Goal: Task Accomplishment & Management: Complete application form

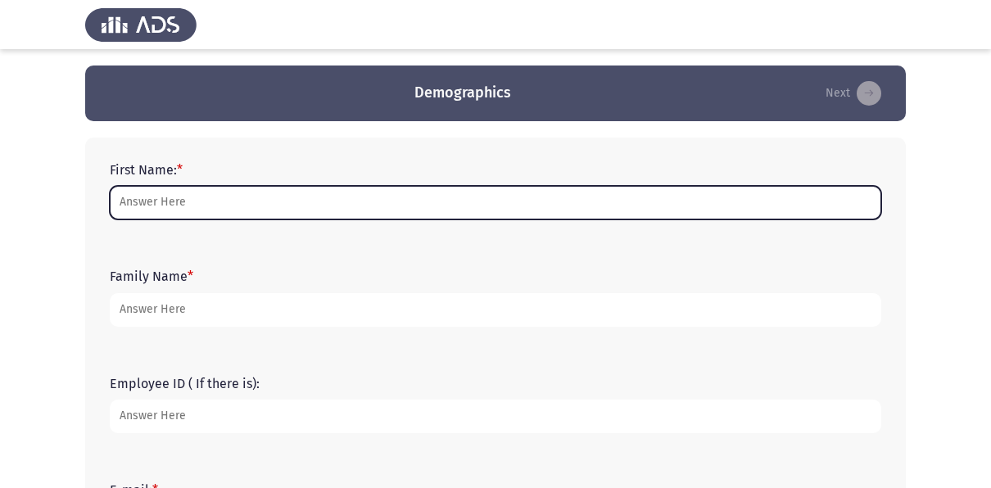
click at [144, 217] on input "First Name: *" at bounding box center [496, 203] width 772 height 34
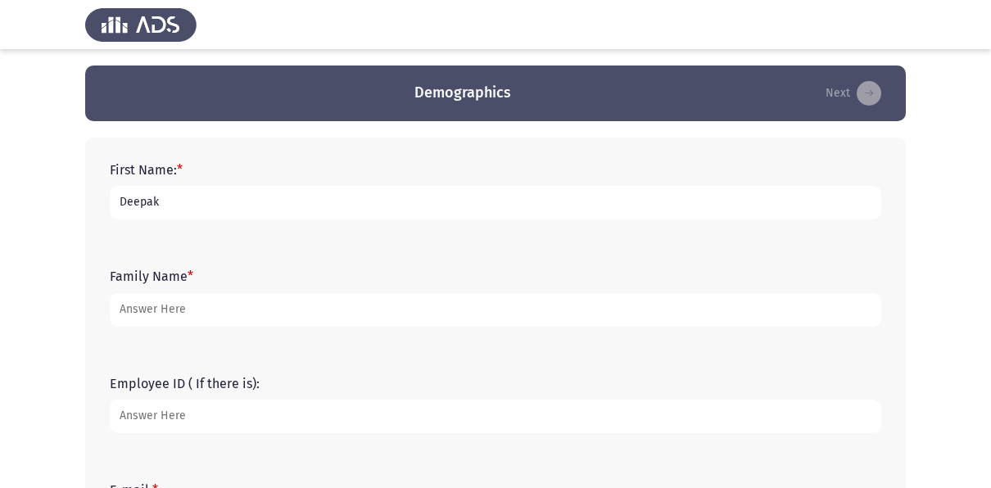
type input "Deepak"
click at [194, 318] on input "Patrpo" at bounding box center [496, 310] width 772 height 34
type input "[PERSON_NAME]"
click at [180, 428] on input "Employee ID ( If there is):" at bounding box center [496, 417] width 772 height 34
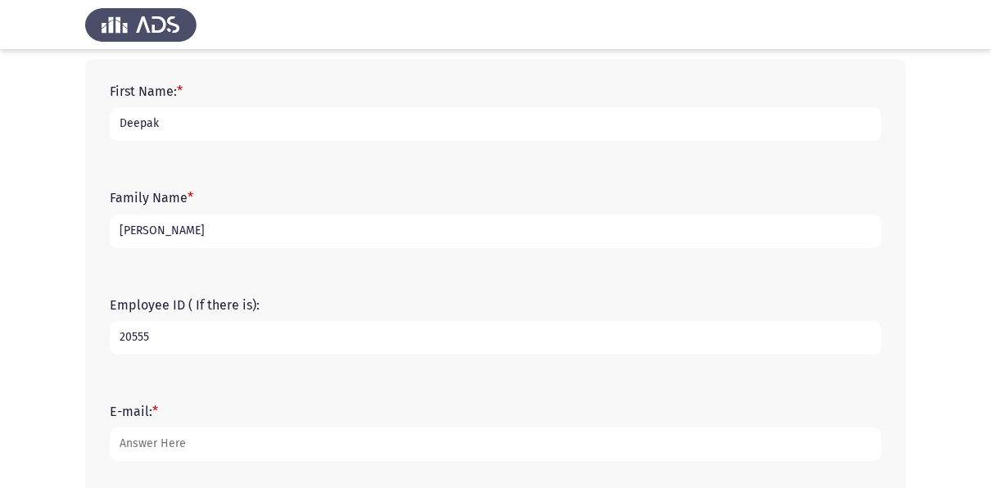
scroll to position [169, 0]
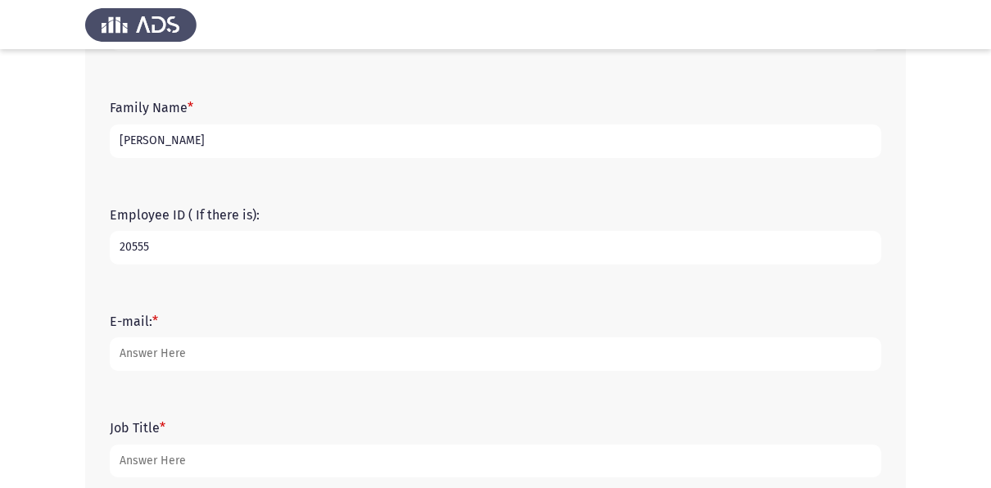
type input "20555"
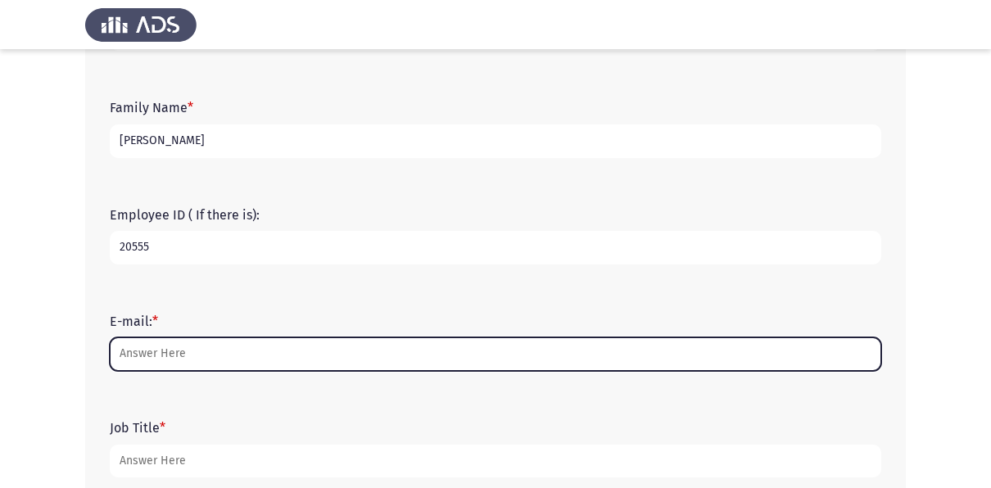
click at [145, 362] on input "E-mail: *" at bounding box center [496, 354] width 772 height 34
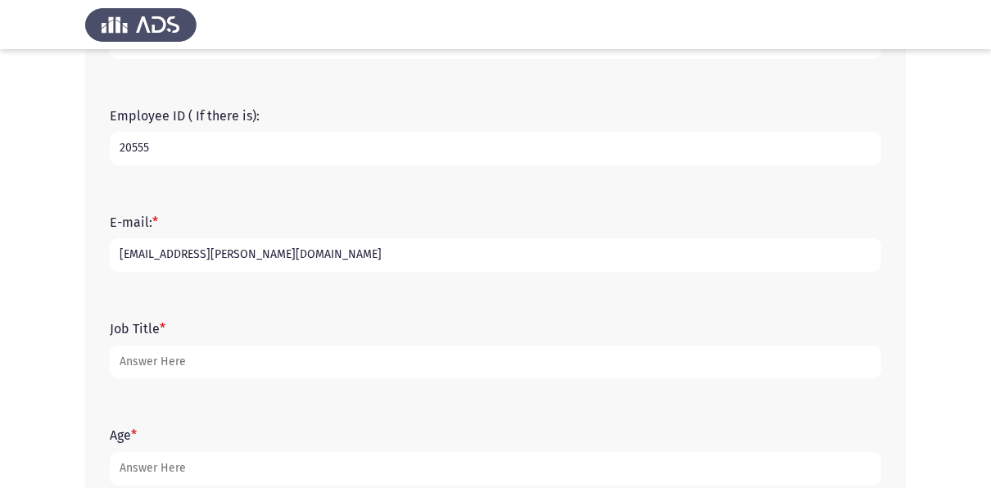
scroll to position [269, 0]
type input "[EMAIL_ADDRESS][PERSON_NAME][DOMAIN_NAME]"
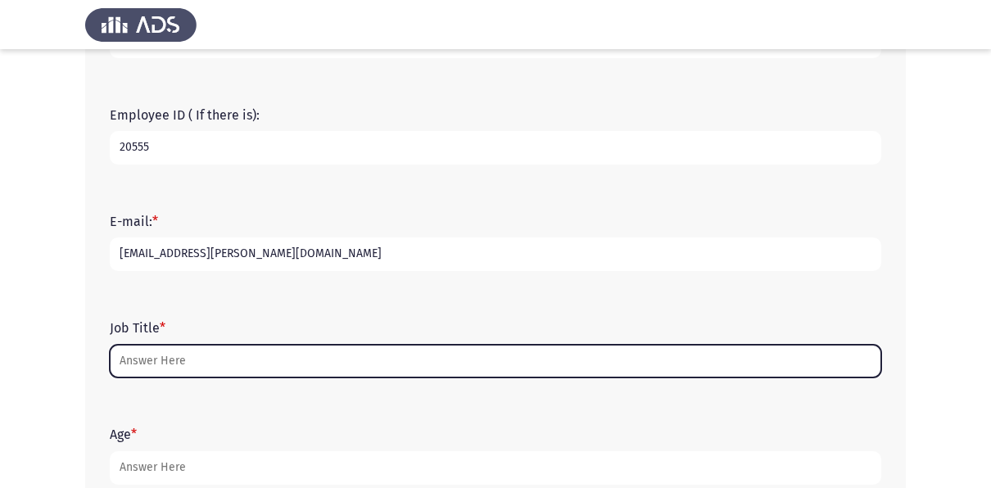
click at [163, 364] on input "Job Title *" at bounding box center [496, 362] width 772 height 34
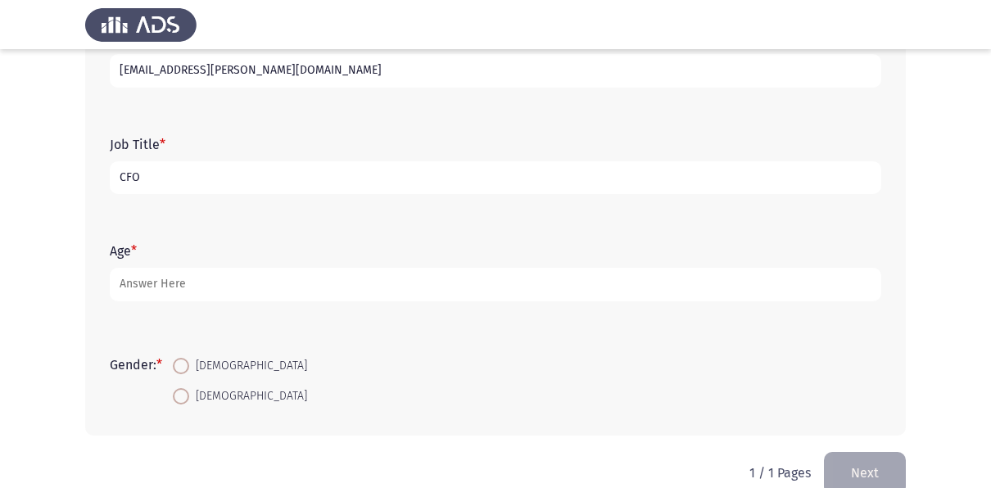
scroll to position [453, 0]
type input "CFO"
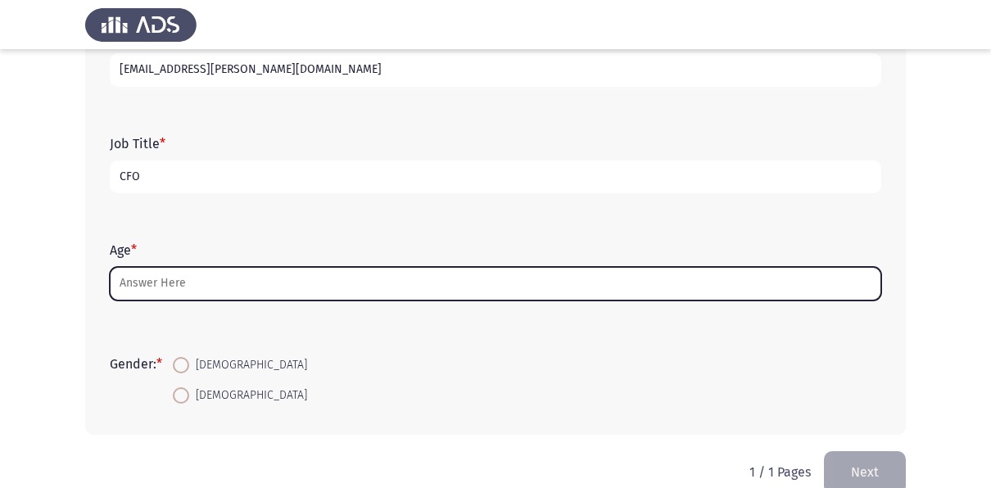
click at [160, 287] on input "Age *" at bounding box center [496, 284] width 772 height 34
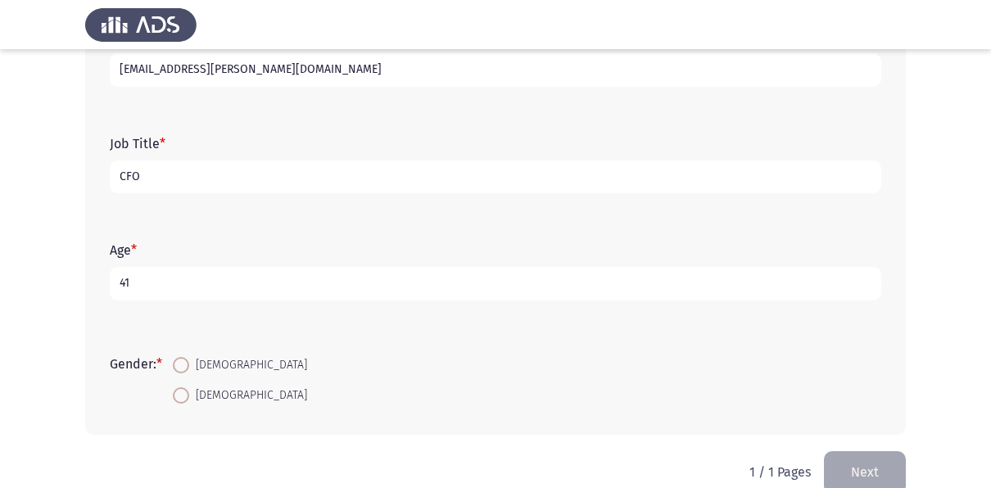
type input "41"
click at [184, 367] on span at bounding box center [181, 365] width 16 height 16
click at [184, 367] on input "[DEMOGRAPHIC_DATA]" at bounding box center [181, 365] width 16 height 16
radio input "true"
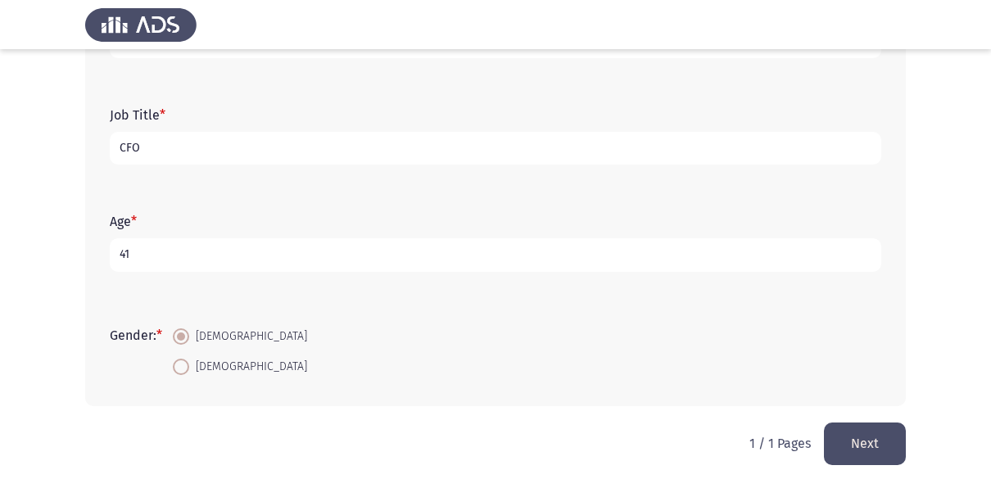
click at [841, 430] on button "Next" at bounding box center [865, 444] width 82 height 42
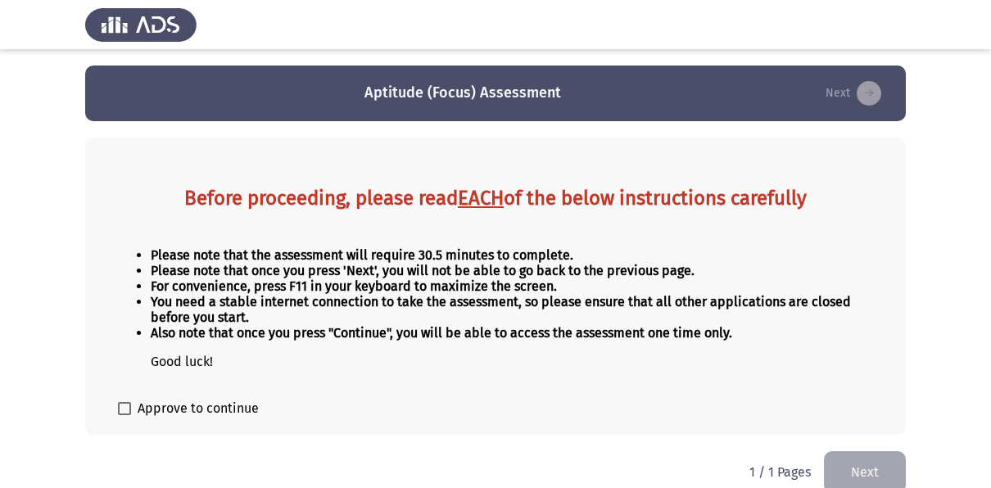
scroll to position [20, 0]
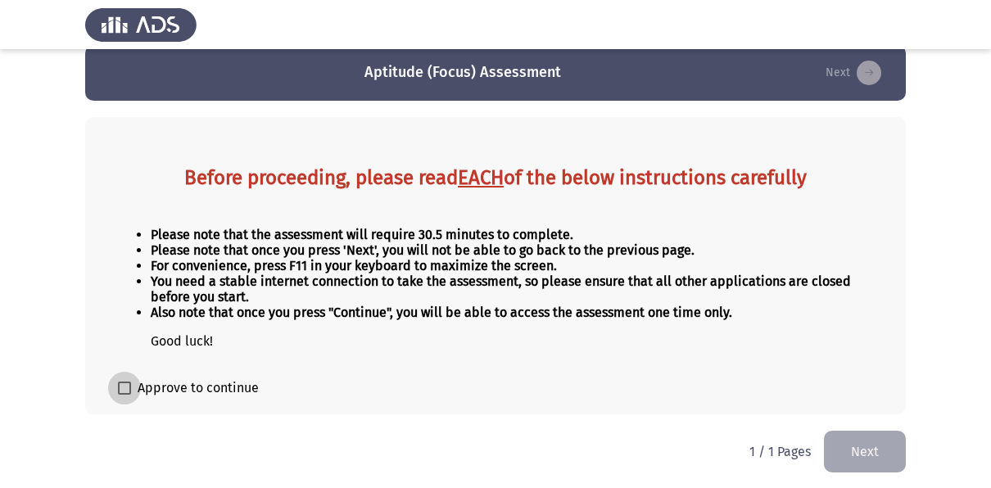
click at [126, 388] on span at bounding box center [124, 388] width 13 height 13
click at [124, 395] on input "Approve to continue" at bounding box center [124, 395] width 1 height 1
checkbox input "true"
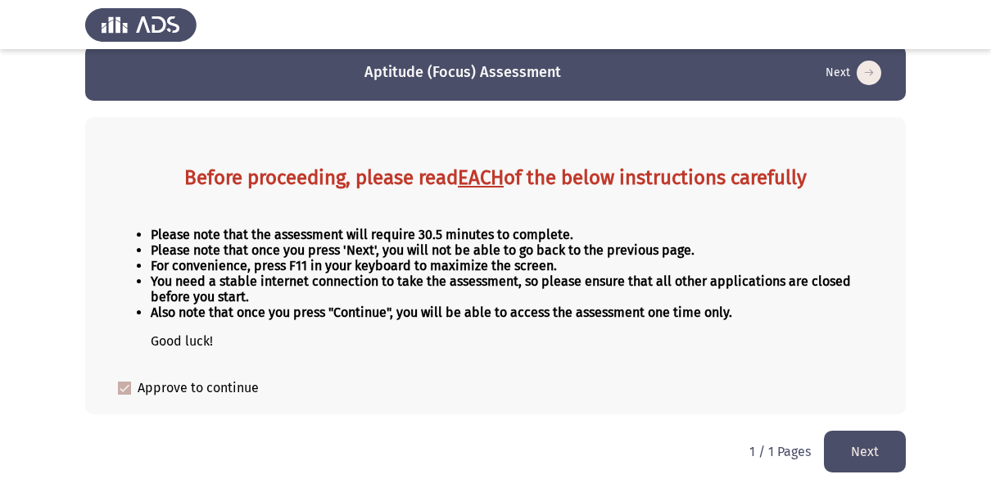
click at [869, 449] on button "Next" at bounding box center [865, 452] width 82 height 42
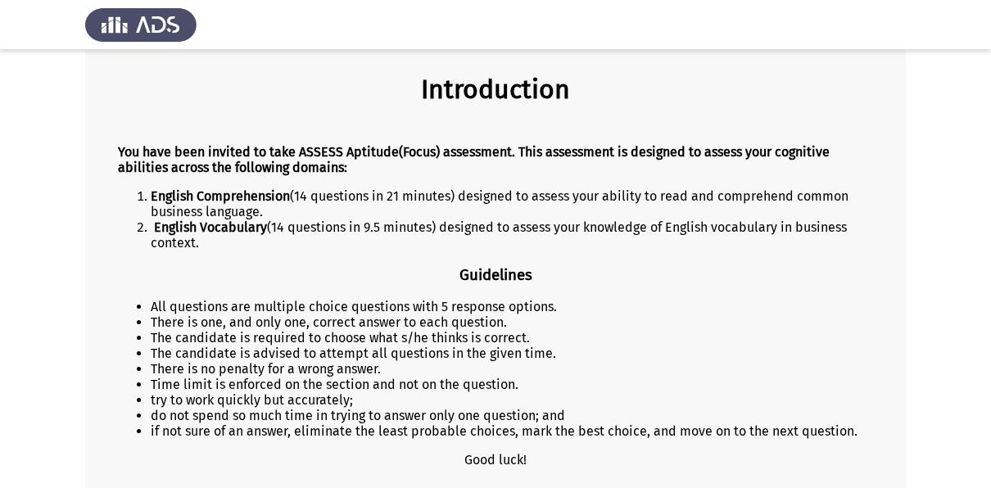
scroll to position [115, 0]
